Goal: Check status: Check status

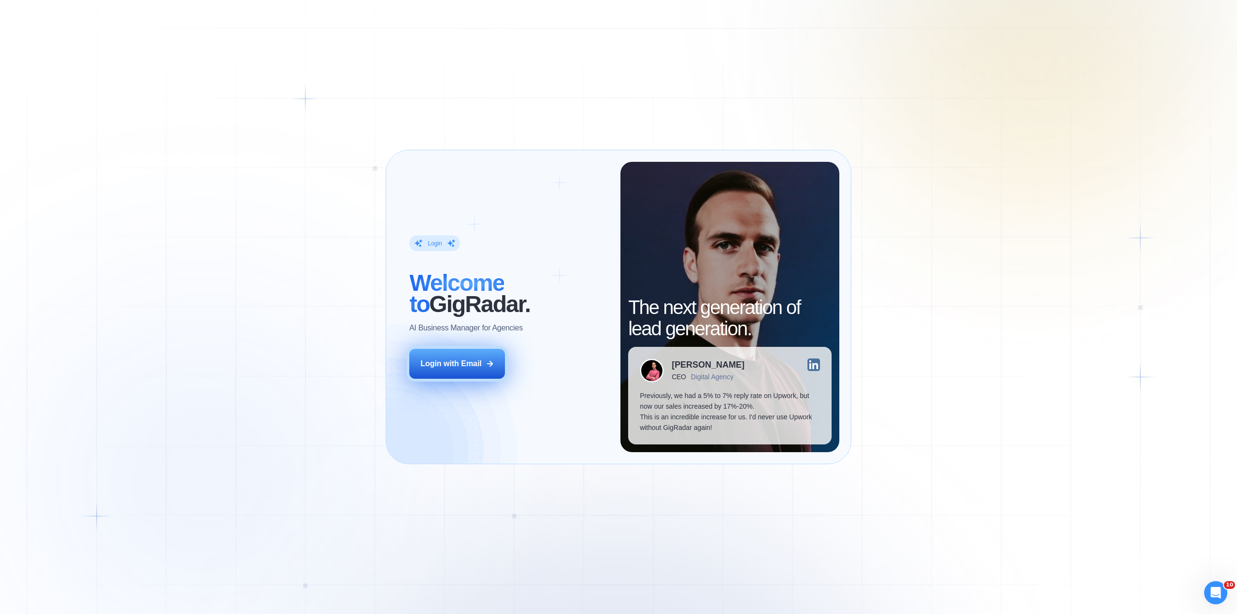
click at [462, 363] on div "Login with Email" at bounding box center [450, 364] width 61 height 11
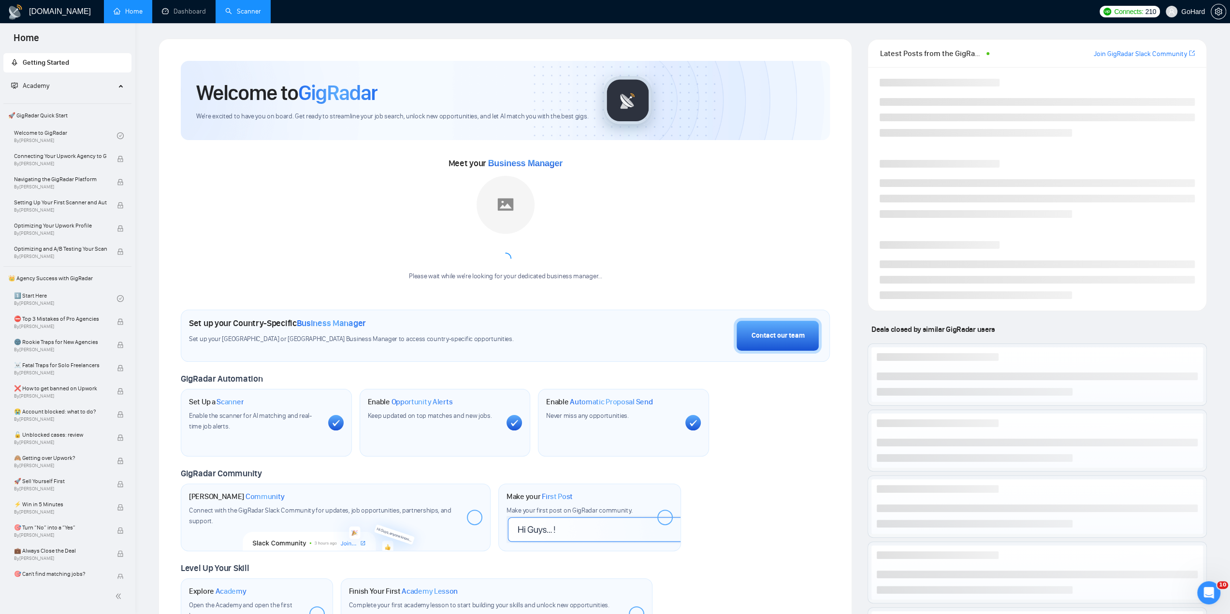
click at [238, 12] on link "Scanner" at bounding box center [243, 11] width 36 height 8
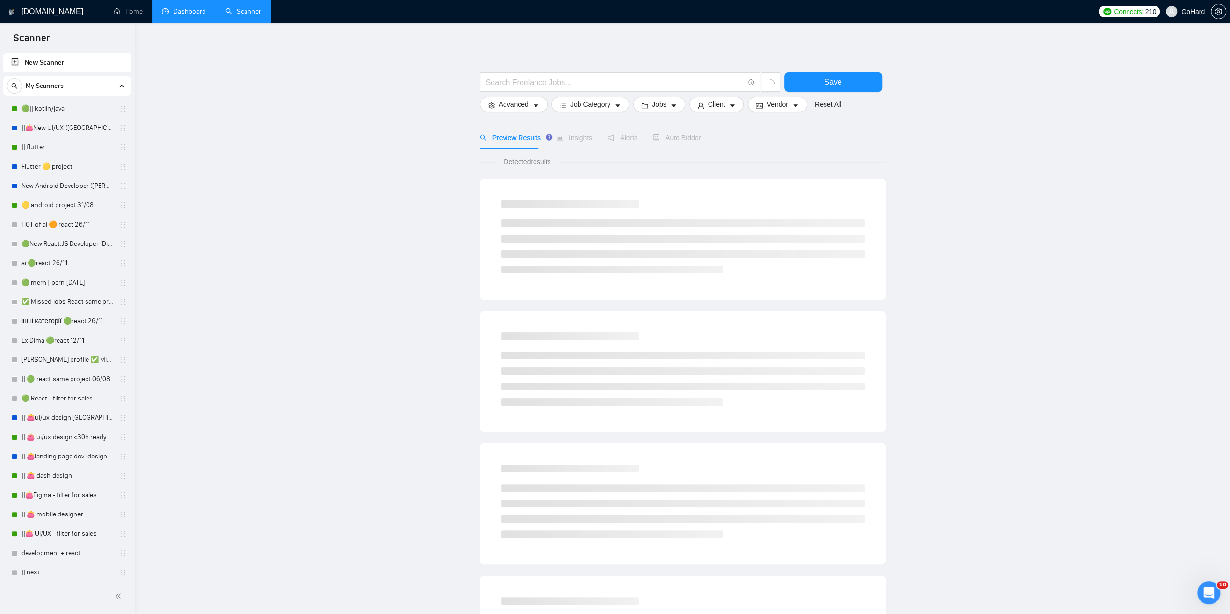
click at [193, 11] on link "Dashboard" at bounding box center [184, 11] width 44 height 8
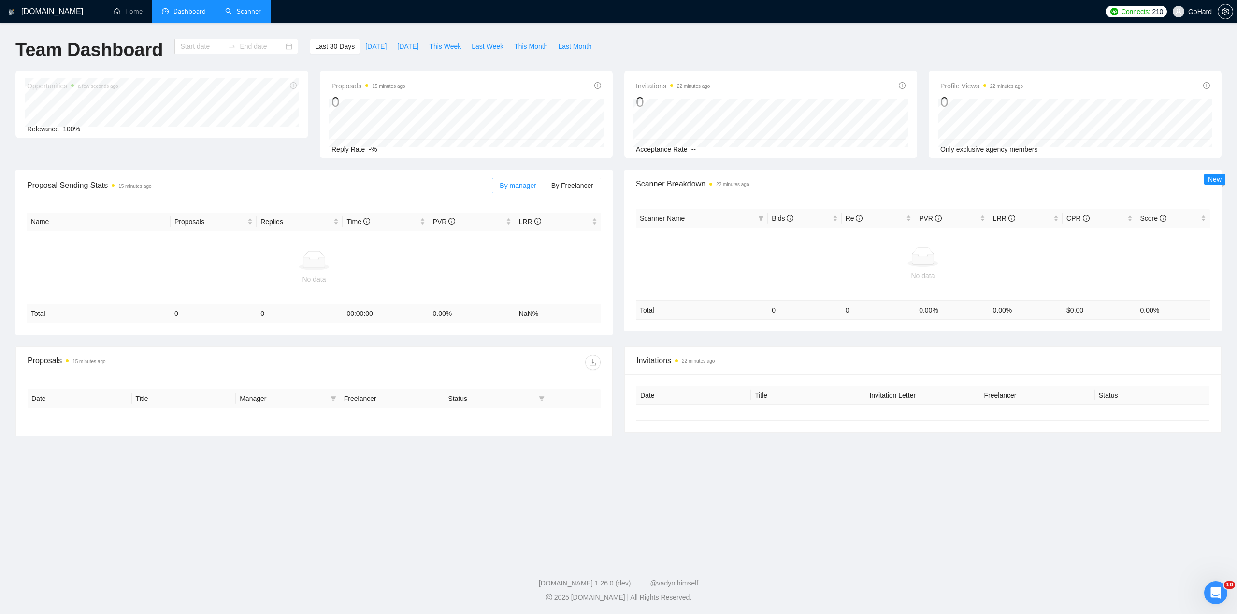
type input "[DATE]"
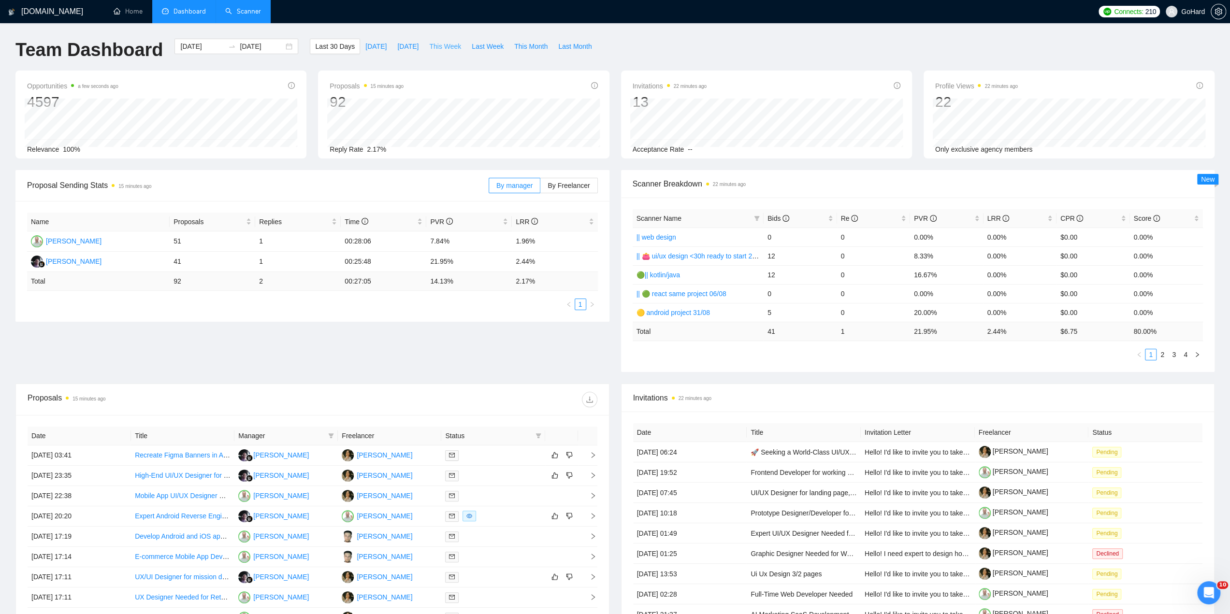
click at [439, 43] on span "This Week" at bounding box center [445, 46] width 32 height 11
type input "[DATE]"
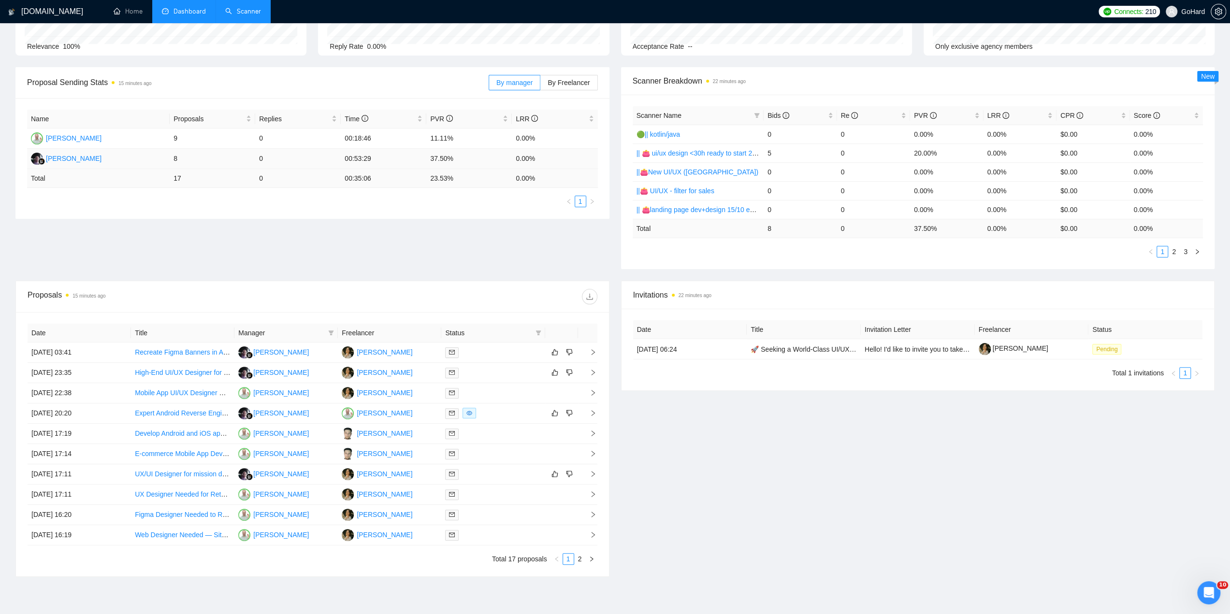
scroll to position [113, 0]
